Goal: Navigation & Orientation: Understand site structure

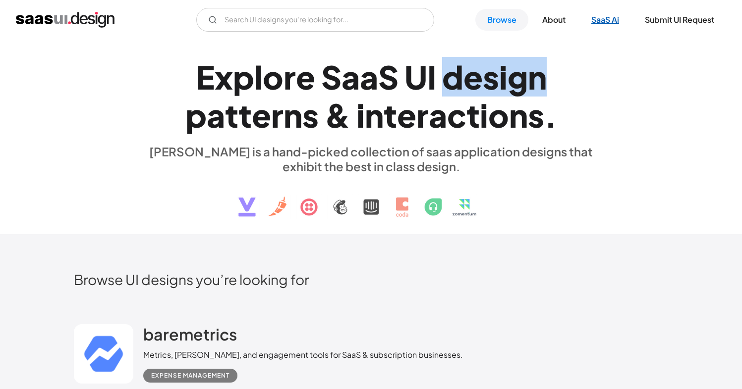
click at [600, 19] on link "SaaS Ai" at bounding box center [605, 20] width 52 height 22
click at [366, 103] on div "n" at bounding box center [374, 115] width 19 height 38
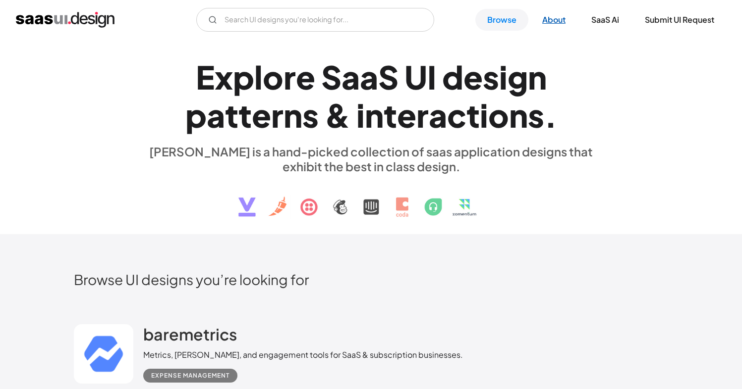
click at [554, 21] on link "About" at bounding box center [553, 20] width 47 height 22
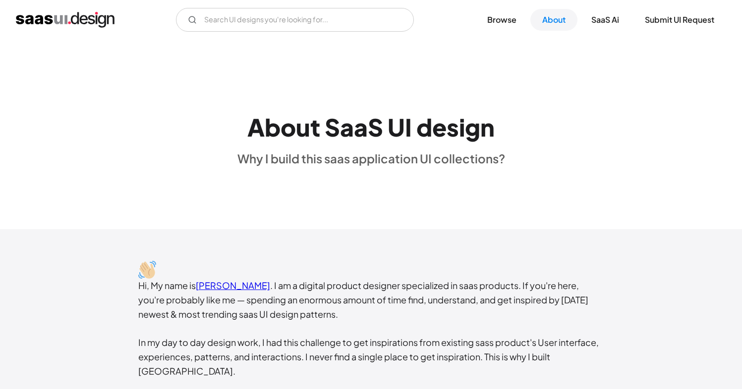
click at [82, 26] on img "home" at bounding box center [65, 20] width 99 height 16
